Goal: Transaction & Acquisition: Purchase product/service

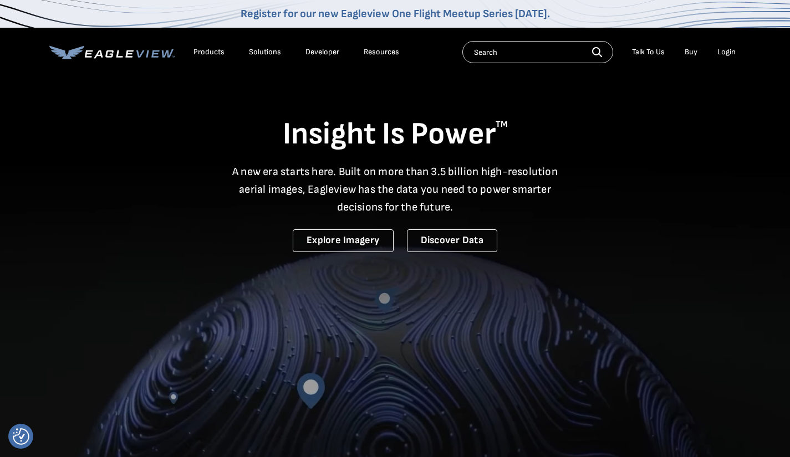
click at [727, 50] on div "Login" at bounding box center [727, 52] width 18 height 10
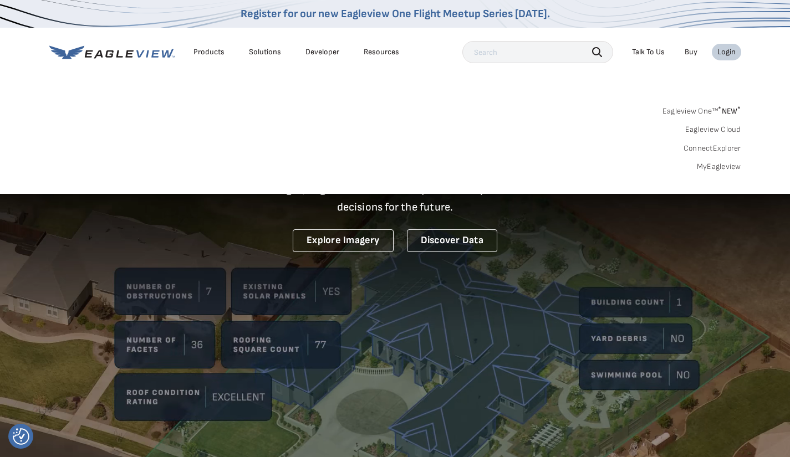
click at [710, 114] on link "Eagleview One™ * NEW *" at bounding box center [702, 109] width 79 height 13
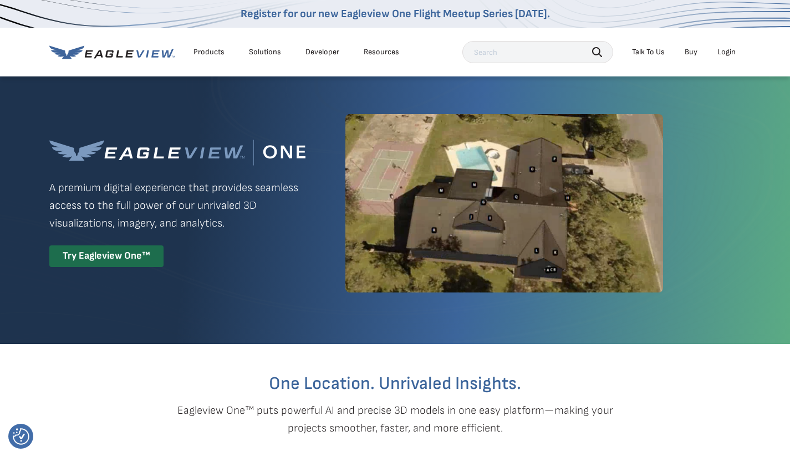
click at [123, 255] on div "Try Eagleview One™" at bounding box center [106, 257] width 114 height 22
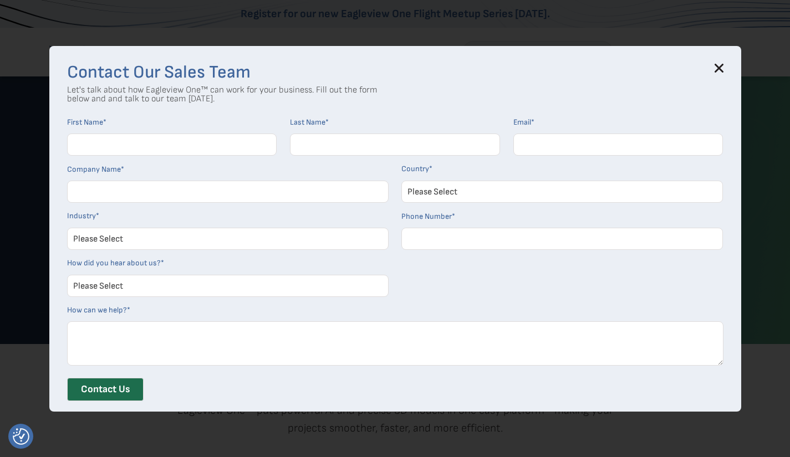
click at [724, 71] on icon at bounding box center [719, 68] width 9 height 9
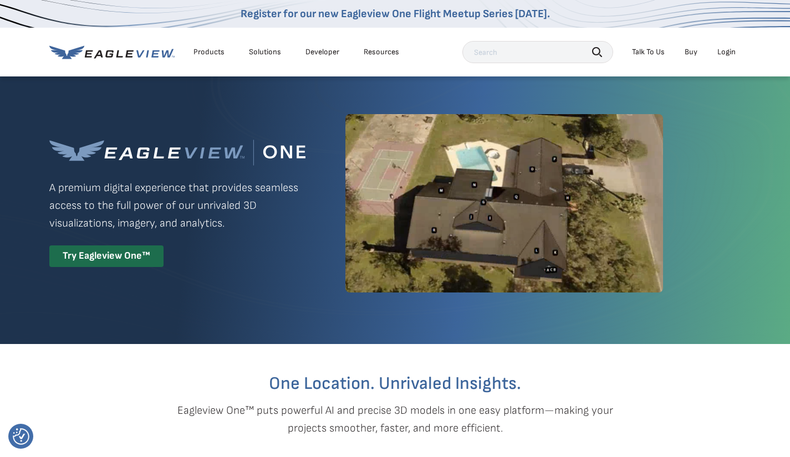
click at [732, 49] on div "Login" at bounding box center [727, 52] width 18 height 10
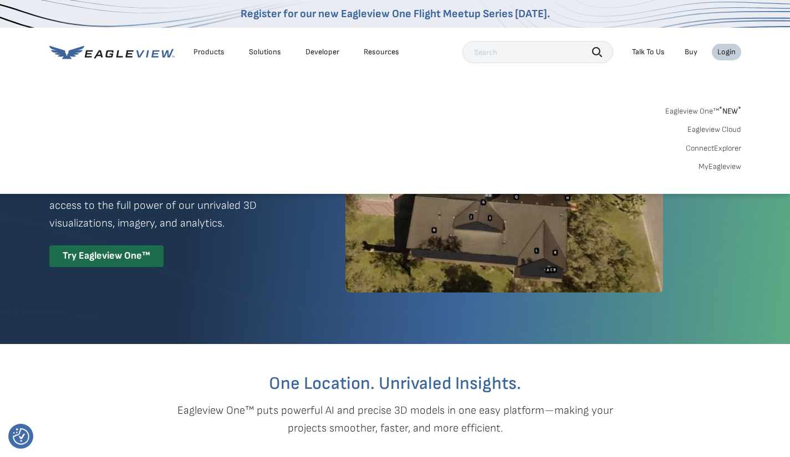
click at [713, 167] on link "MyEagleview" at bounding box center [720, 167] width 43 height 10
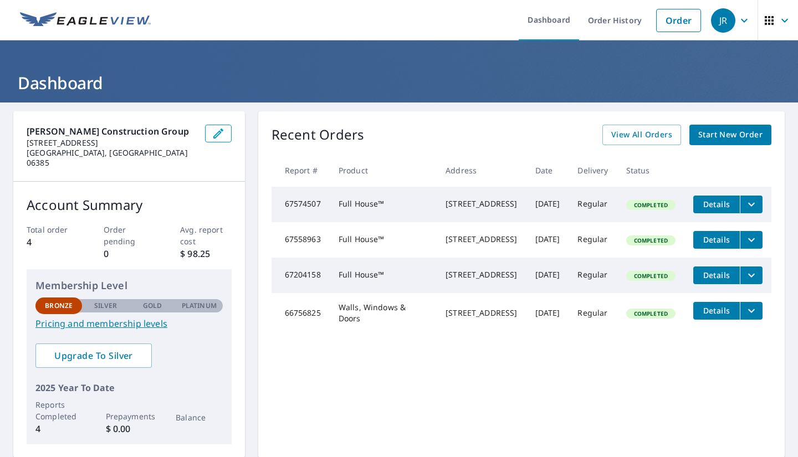
click at [719, 134] on span "Start New Order" at bounding box center [731, 135] width 64 height 14
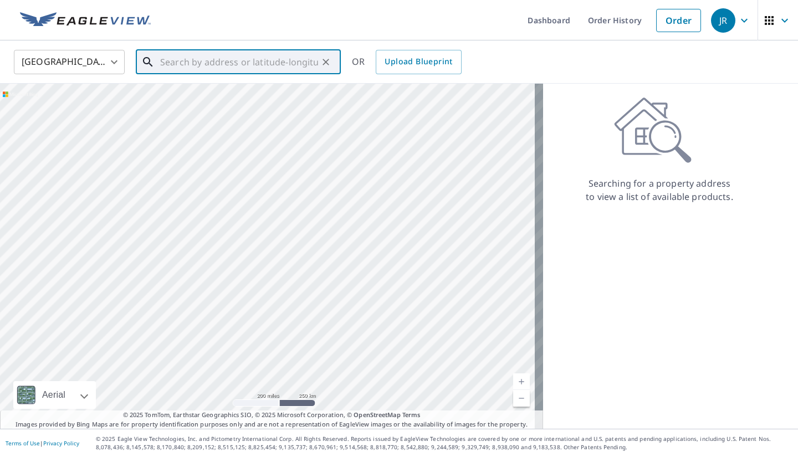
click at [250, 60] on input "text" at bounding box center [239, 62] width 158 height 31
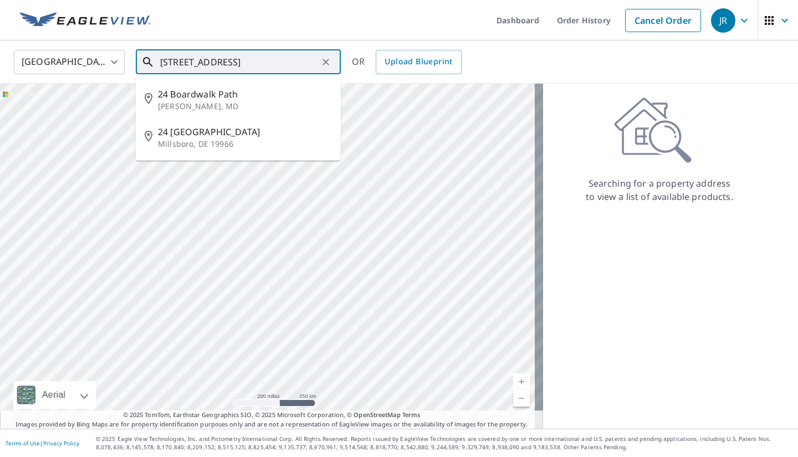
type input "24 boardwalk rd long"
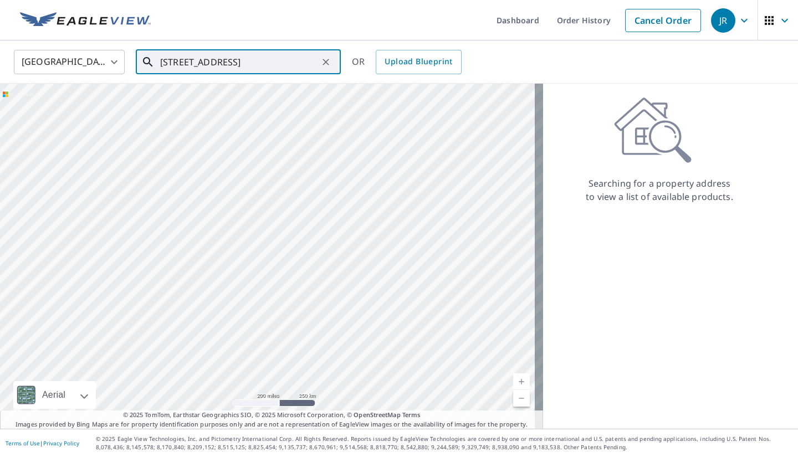
click at [328, 61] on icon "Clear" at bounding box center [325, 62] width 11 height 11
paste input "24 Boardwalk, Groton, CT 06340"
click at [235, 103] on p "Groton, CT 06340" at bounding box center [245, 106] width 174 height 11
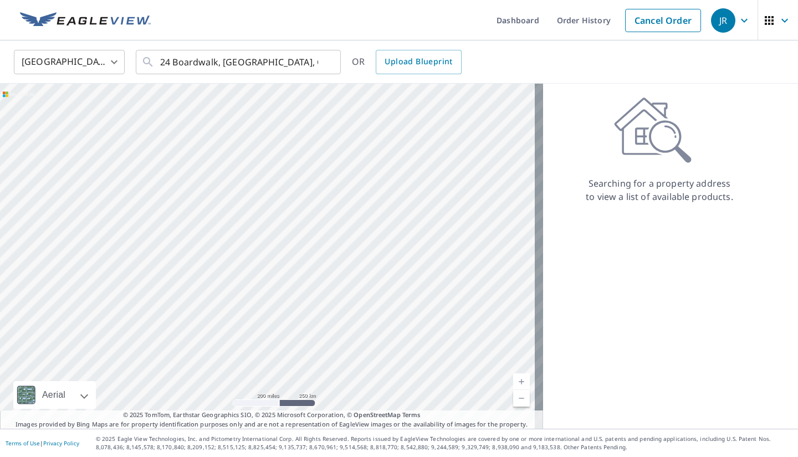
type input "24 Boardwalk Groton, CT 06340"
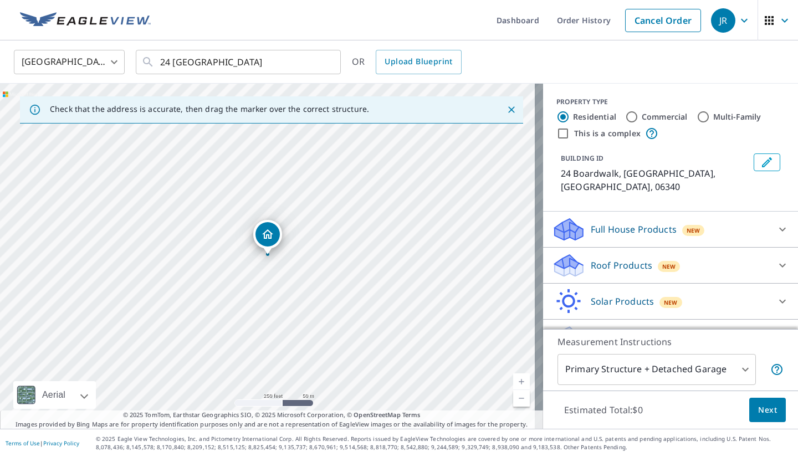
click at [730, 253] on div "Roof Products New" at bounding box center [660, 266] width 217 height 26
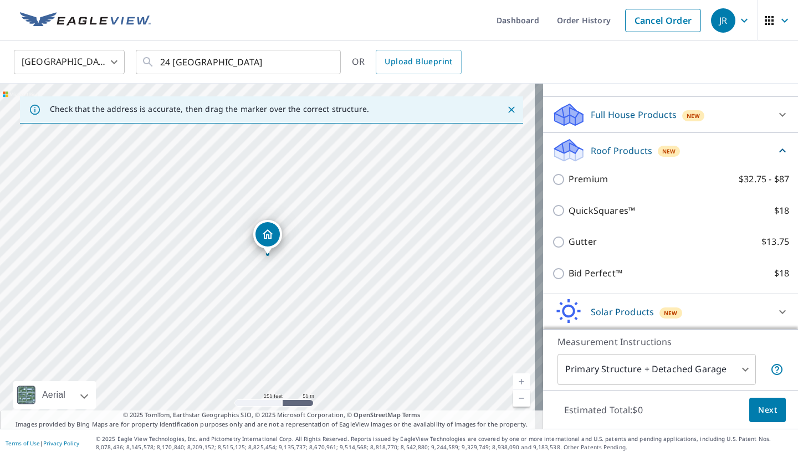
scroll to position [140, 0]
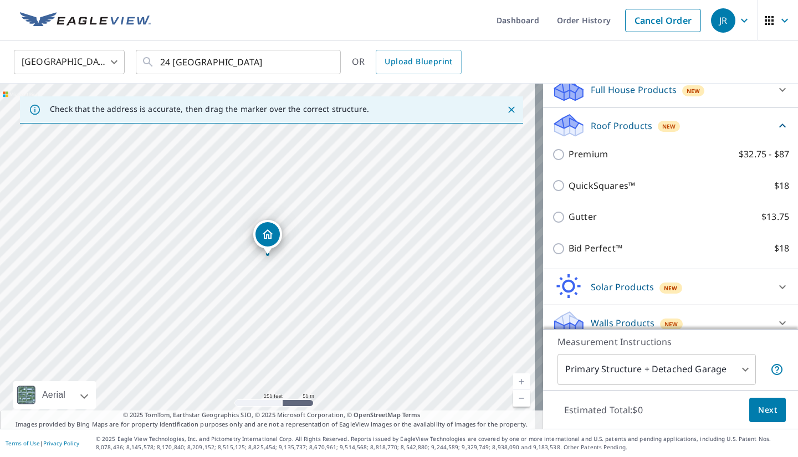
click at [715, 318] on div "Walls Products New" at bounding box center [660, 323] width 217 height 26
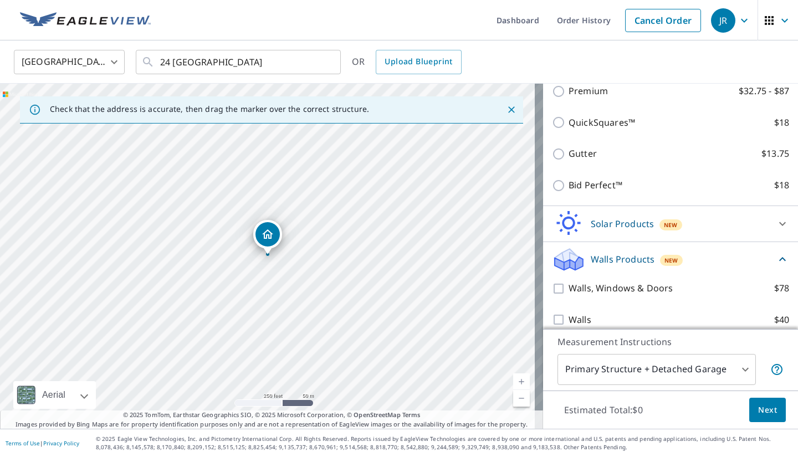
scroll to position [0, 0]
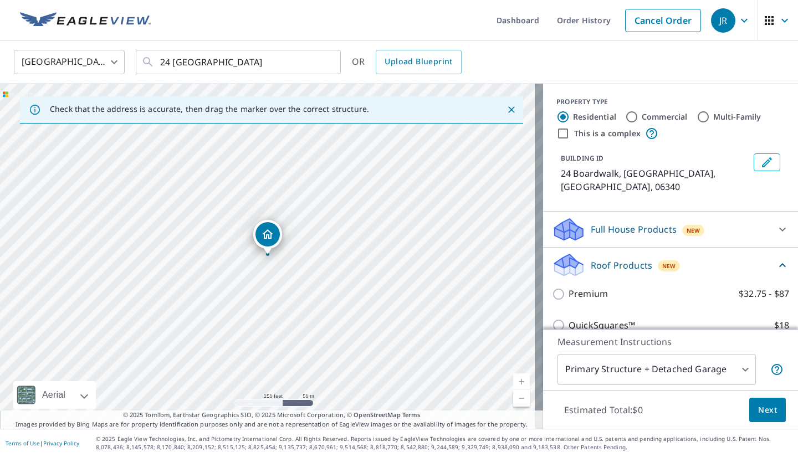
click at [683, 225] on div "New" at bounding box center [694, 230] width 23 height 11
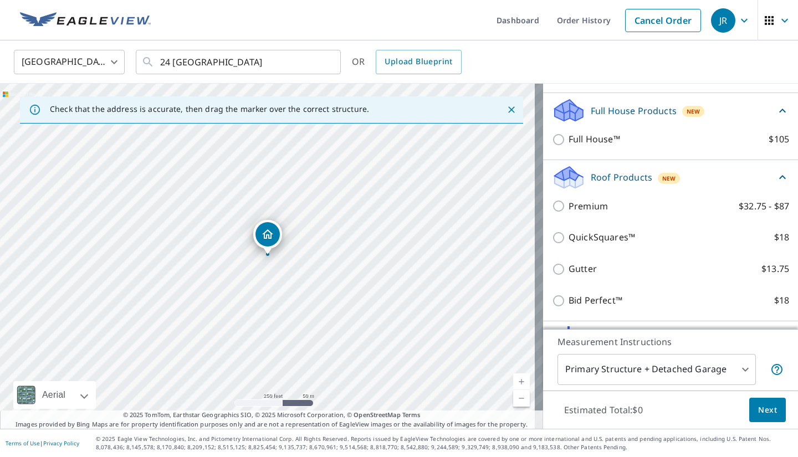
scroll to position [12, 0]
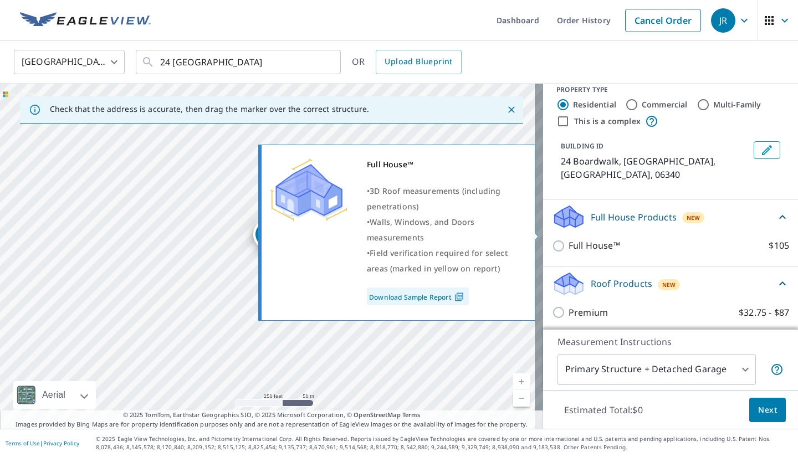
click at [552, 240] on input "Full House™ $105" at bounding box center [560, 246] width 17 height 13
checkbox input "true"
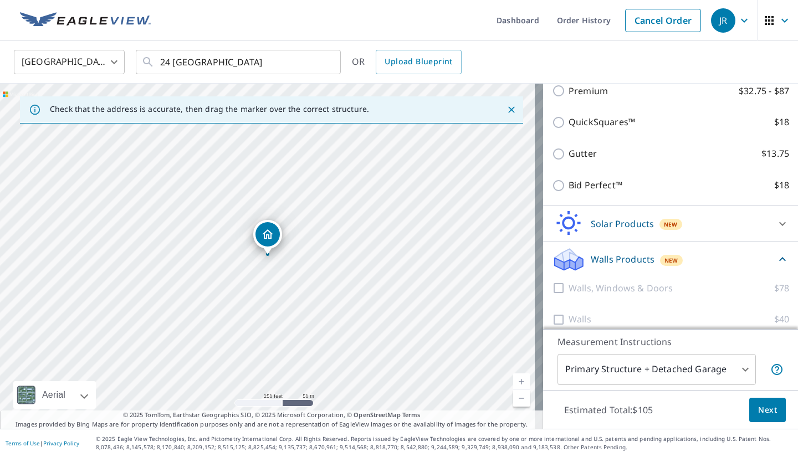
scroll to position [109, 0]
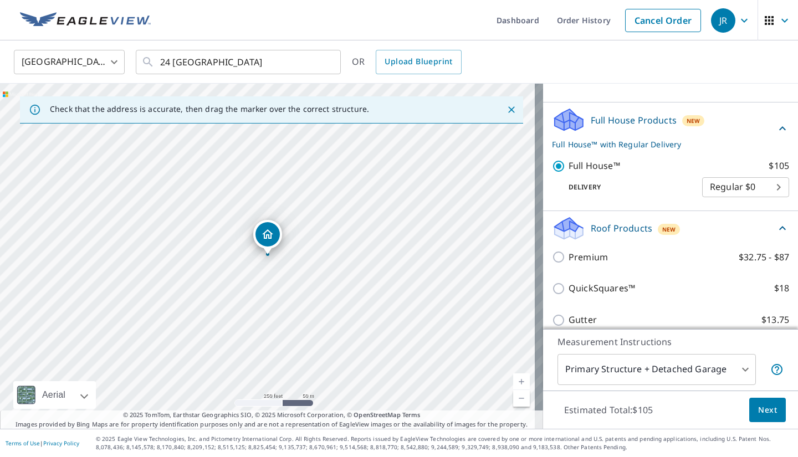
click at [730, 179] on body "JR JR Dashboard Order History Cancel Order JR United States US ​ 24 Boardwalk G…" at bounding box center [399, 228] width 798 height 457
click at [727, 176] on li "Regular $0" at bounding box center [729, 174] width 87 height 20
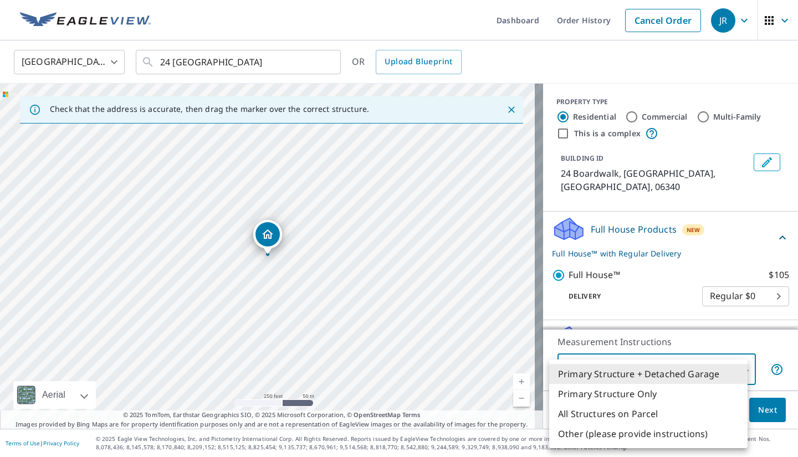
click at [651, 378] on body "JR JR Dashboard Order History Cancel Order JR United States US ​ 24 Boardwalk G…" at bounding box center [399, 228] width 798 height 457
click at [629, 394] on li "Primary Structure Only" at bounding box center [648, 394] width 199 height 20
type input "2"
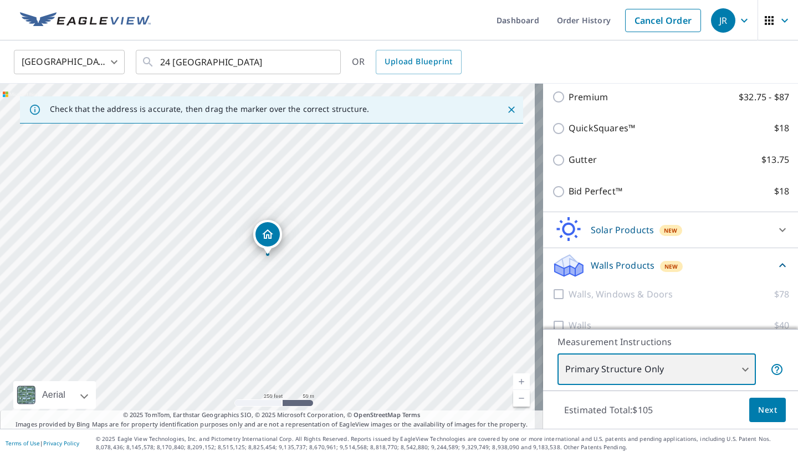
scroll to position [276, 0]
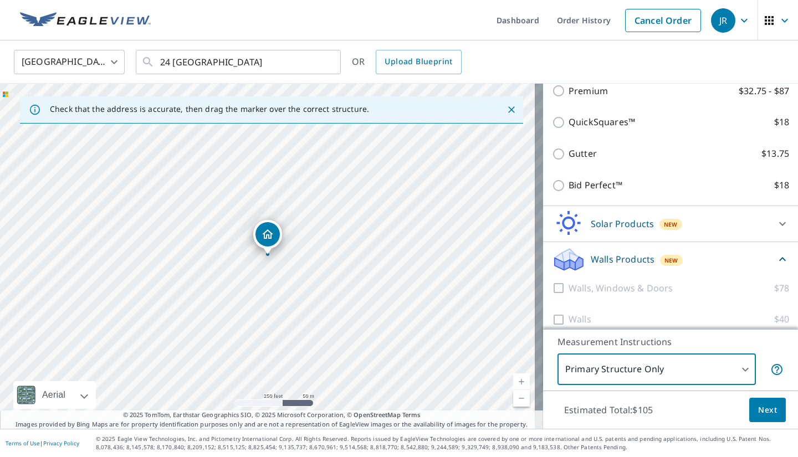
click at [759, 411] on span "Next" at bounding box center [768, 411] width 19 height 14
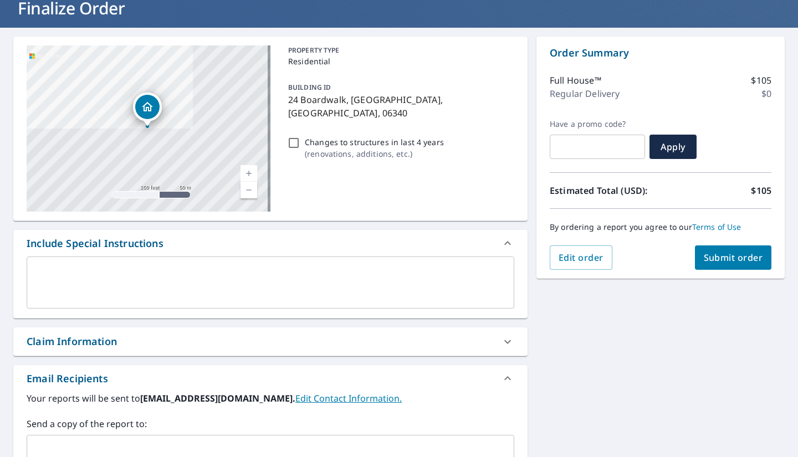
scroll to position [74, 0]
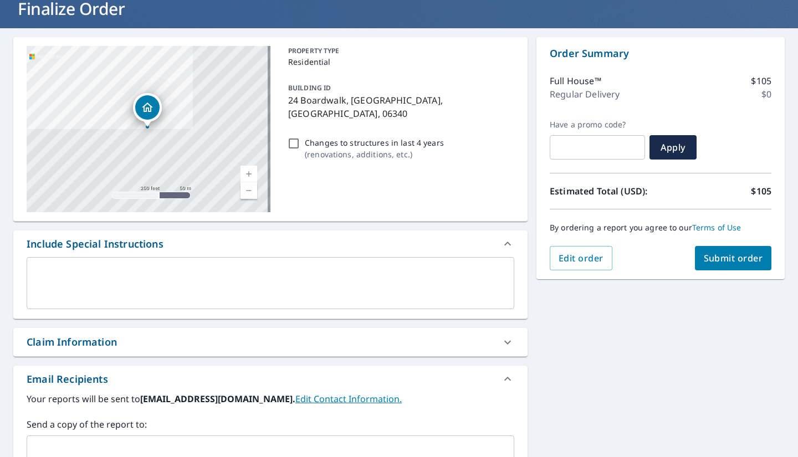
click at [709, 260] on span "Submit order" at bounding box center [733, 258] width 59 height 12
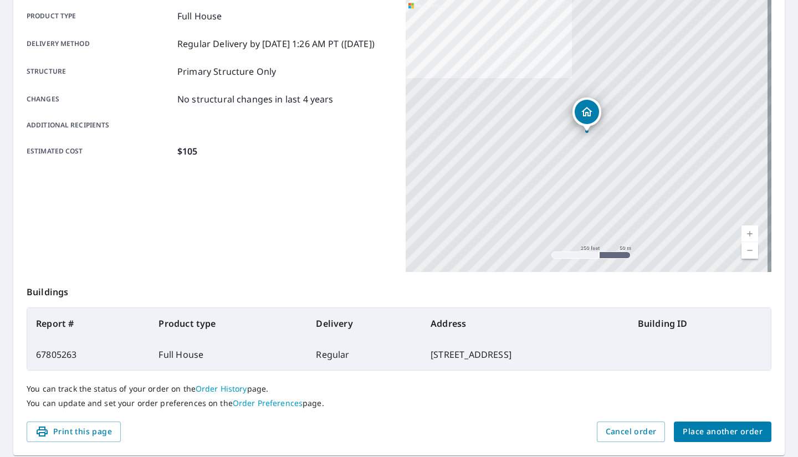
scroll to position [195, 0]
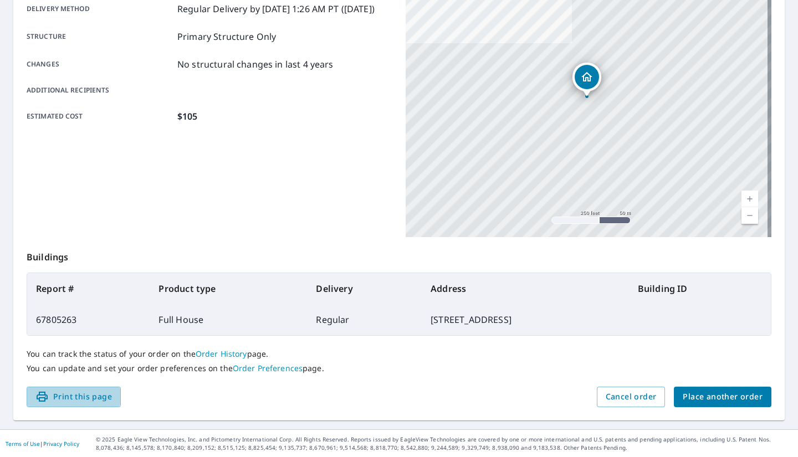
click at [59, 392] on span "Print this page" at bounding box center [73, 397] width 77 height 14
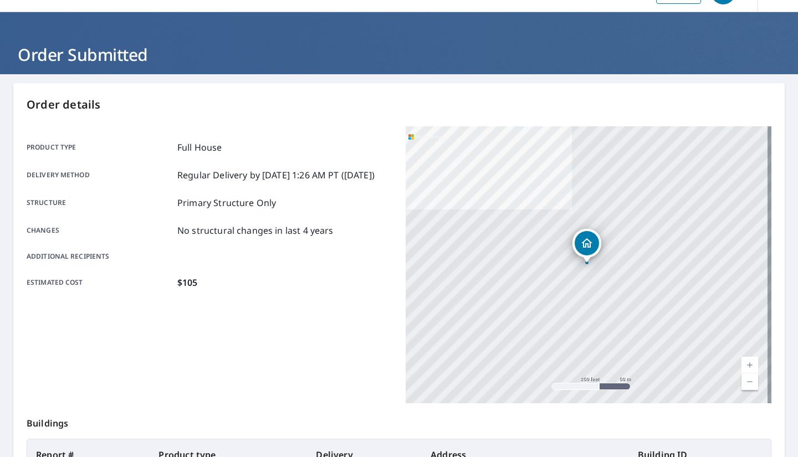
scroll to position [0, 0]
